Goal: Task Accomplishment & Management: Use online tool/utility

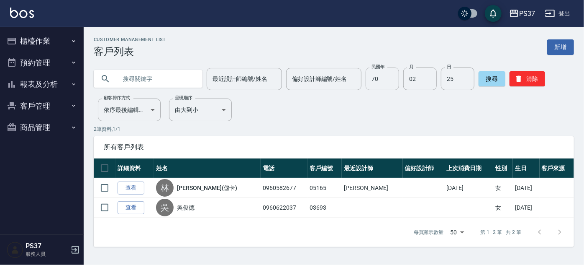
click at [391, 85] on input "70" at bounding box center [382, 78] width 33 height 23
type input "81"
type input "11"
type input "29"
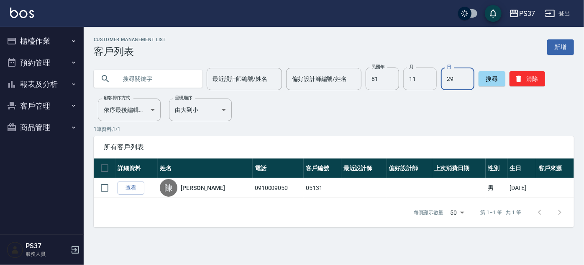
click at [423, 84] on input "11" at bounding box center [420, 78] width 33 height 23
type input "10"
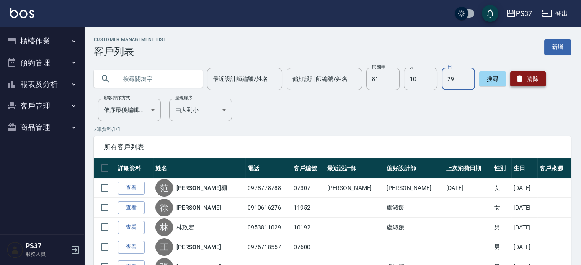
click at [520, 82] on icon "button" at bounding box center [519, 79] width 8 height 8
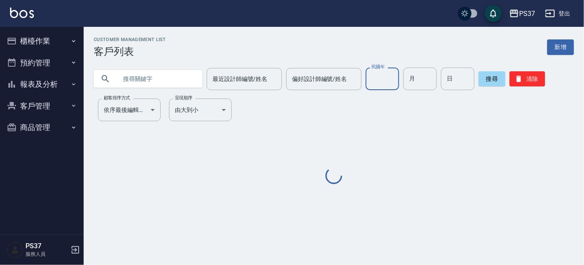
click at [369, 78] on input "民國年" at bounding box center [382, 78] width 33 height 23
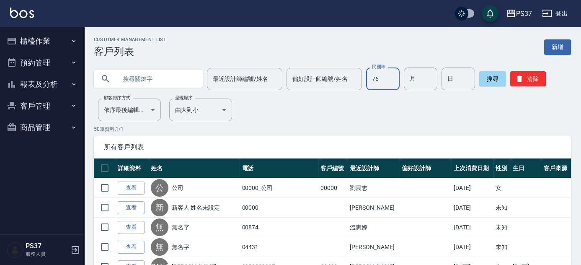
type input "76"
type input "11"
type input "14"
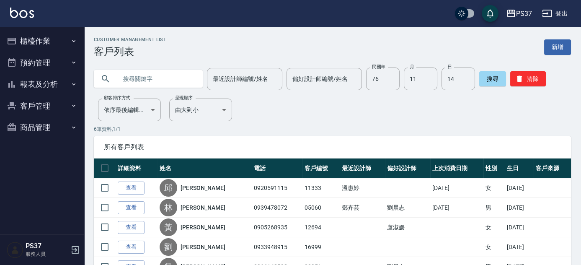
click at [357, 125] on div "Customer Management List 客戶列表 新增 最近設計師編號/姓名 最近設計師編號/姓名 偏好設計師編號/姓名 偏好設計師編號/姓名 民國…" at bounding box center [332, 181] width 497 height 288
click at [525, 74] on button "清除" at bounding box center [528, 78] width 36 height 15
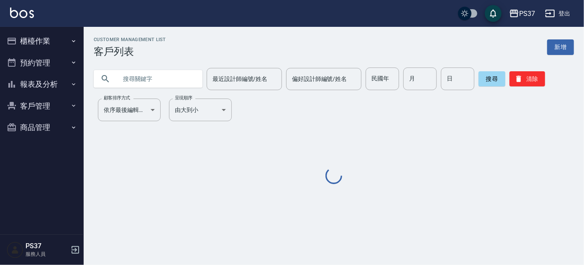
click at [51, 41] on button "櫃檯作業" at bounding box center [41, 41] width 77 height 22
